Goal: Find specific page/section: Find specific page/section

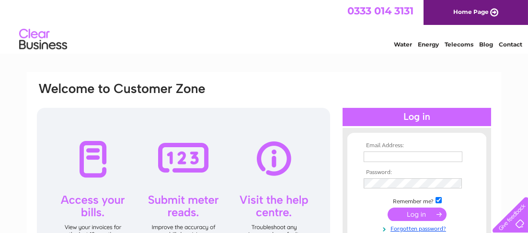
type input "[PERSON_NAME][EMAIL_ADDRESS][DOMAIN_NAME]"
click at [428, 212] on input "submit" at bounding box center [417, 213] width 59 height 13
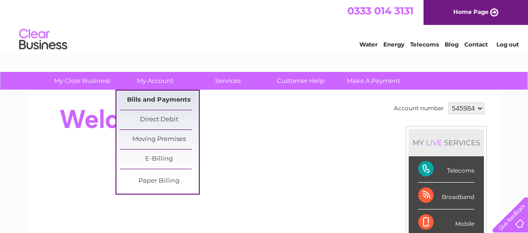
click at [153, 100] on link "Bills and Payments" at bounding box center [159, 100] width 79 height 19
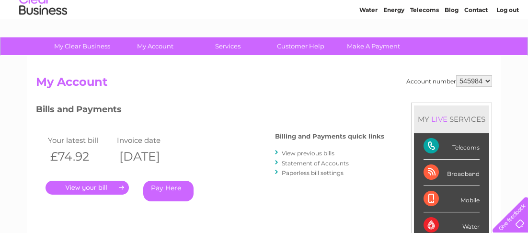
scroll to position [52, 0]
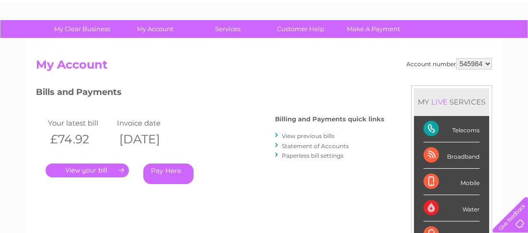
click at [101, 172] on link "." at bounding box center [87, 170] width 83 height 14
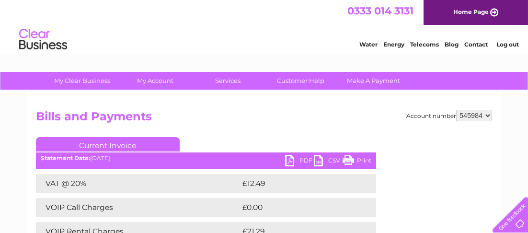
click at [290, 156] on link "PDF" at bounding box center [299, 162] width 29 height 14
